Goal: Entertainment & Leisure: Browse casually

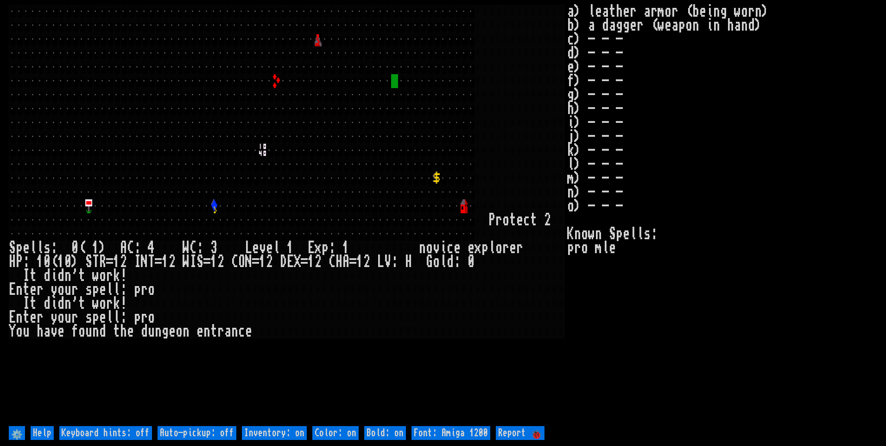
click at [199, 429] on off "Auto-pickup: off" at bounding box center [197, 433] width 79 height 14
type off "Auto-pickup: on"
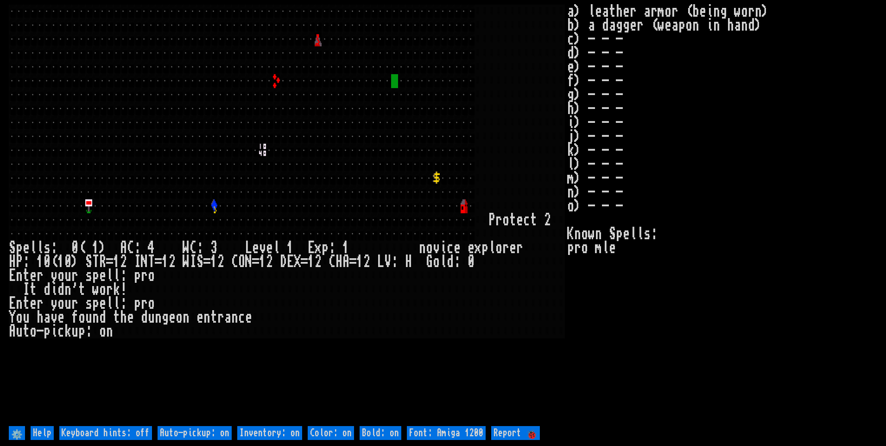
click at [268, 433] on on "Inventory: on" at bounding box center [269, 433] width 65 height 14
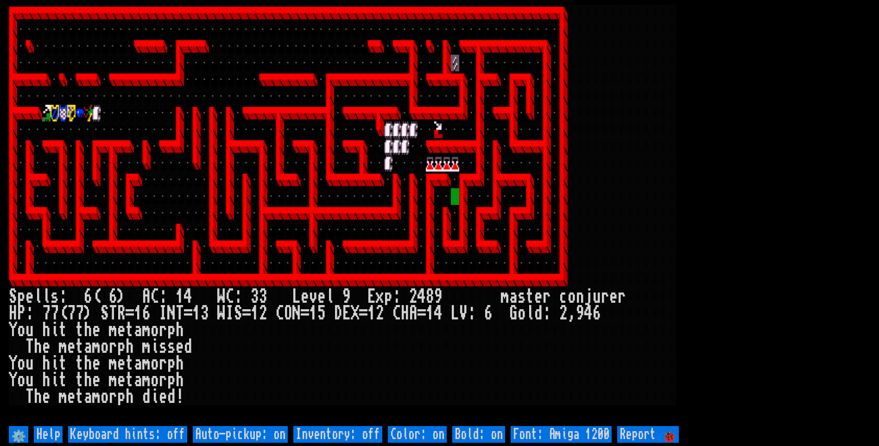
click at [278, 433] on off "Auto-pickup: on" at bounding box center [240, 434] width 95 height 17
type off "Auto-pickup: off"
